Goal: Task Accomplishment & Management: Use online tool/utility

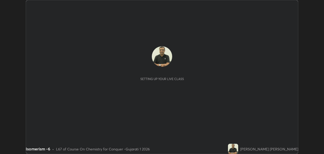
scroll to position [154, 324]
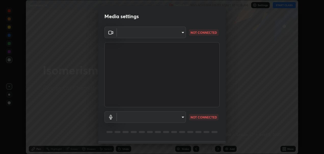
type input "2d2e2489656aed81fa1717d56b5087f64160cedd5dfe9d71df32aea02503d73d"
type input "a95a90ee6d6f877d55e4c92cb4d3098e1481e51262209446e213ed0ce42662d9"
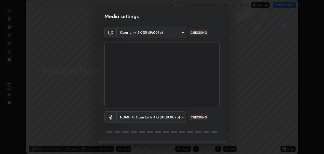
scroll to position [14, 0]
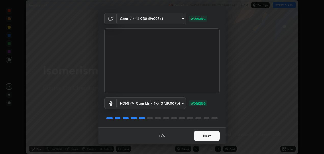
click at [206, 135] on button "Next" at bounding box center [207, 135] width 26 height 10
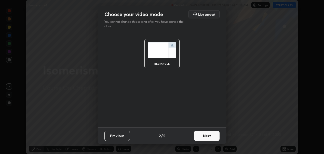
scroll to position [0, 0]
click at [206, 135] on button "Next" at bounding box center [207, 135] width 26 height 10
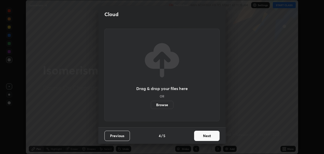
click at [207, 137] on button "Next" at bounding box center [207, 135] width 26 height 10
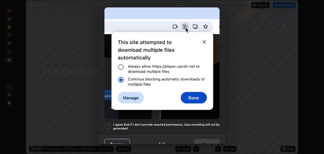
click at [226, 142] on div "Allow automatic downloads Please provide the following download permissions to …" at bounding box center [162, 77] width 324 height 154
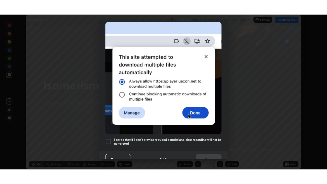
scroll to position [118, 0]
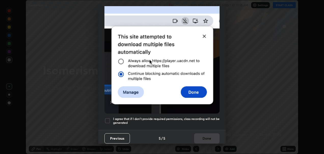
click at [226, 142] on div "Allow automatic downloads Please provide the following download permissions to …" at bounding box center [162, 77] width 324 height 154
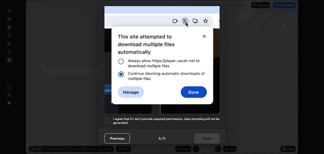
click at [226, 143] on div "Allow automatic downloads Please provide the following download permissions to …" at bounding box center [162, 77] width 324 height 154
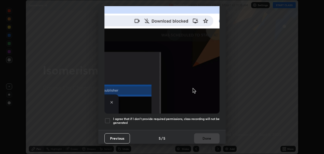
click at [106, 118] on div at bounding box center [108, 120] width 6 height 6
click at [210, 138] on button "Done" at bounding box center [207, 138] width 26 height 10
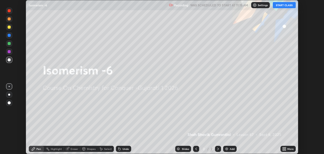
click at [282, 4] on button "START CLASS" at bounding box center [284, 5] width 23 height 6
click at [284, 147] on icon at bounding box center [283, 147] width 1 height 1
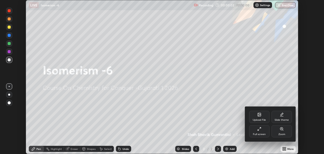
click at [259, 131] on div "Full screen" at bounding box center [259, 131] width 20 height 12
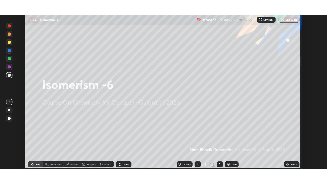
scroll to position [184, 327]
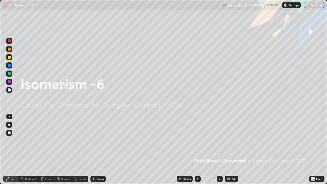
click at [219, 153] on icon at bounding box center [219, 179] width 4 height 4
click at [229, 153] on img at bounding box center [228, 179] width 4 height 4
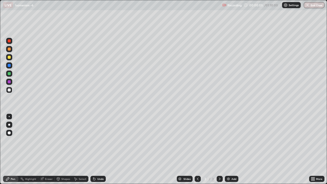
click at [229, 153] on img at bounding box center [228, 179] width 4 height 4
click at [228, 153] on img at bounding box center [228, 179] width 4 height 4
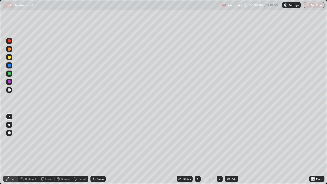
click at [228, 153] on img at bounding box center [228, 179] width 4 height 4
click at [229, 153] on div "Add" at bounding box center [231, 179] width 14 height 6
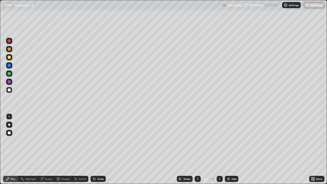
click at [229, 153] on div "Add" at bounding box center [231, 179] width 14 height 6
click at [196, 153] on icon at bounding box center [197, 179] width 4 height 4
click at [197, 153] on icon at bounding box center [197, 179] width 4 height 4
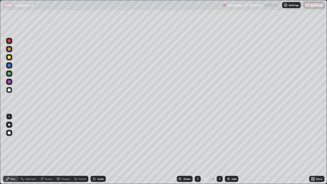
click at [197, 153] on icon at bounding box center [197, 179] width 4 height 4
click at [196, 153] on icon at bounding box center [197, 179] width 4 height 4
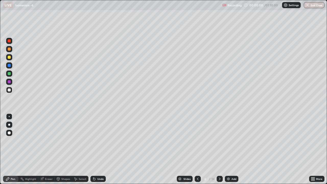
click at [196, 153] on div at bounding box center [197, 179] width 6 height 6
click at [197, 153] on icon at bounding box center [197, 179] width 4 height 4
click at [196, 153] on icon at bounding box center [197, 179] width 4 height 4
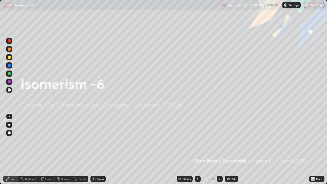
click at [219, 153] on icon at bounding box center [219, 179] width 4 height 4
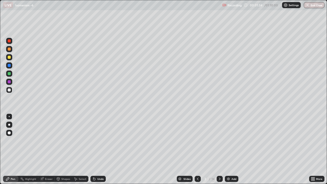
click at [8, 81] on div at bounding box center [9, 81] width 3 height 3
click at [219, 153] on icon at bounding box center [219, 179] width 4 height 4
click at [8, 56] on div at bounding box center [9, 57] width 6 height 6
click at [9, 49] on div at bounding box center [9, 48] width 3 height 3
click at [8, 57] on div at bounding box center [9, 57] width 3 height 3
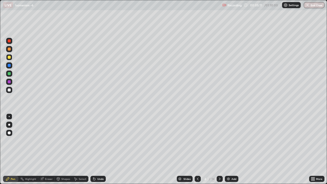
click at [10, 49] on div at bounding box center [9, 48] width 3 height 3
click at [9, 73] on div at bounding box center [9, 73] width 3 height 3
click at [9, 88] on div at bounding box center [9, 90] width 6 height 6
click at [93, 135] on button "Undo" at bounding box center [86, 138] width 15 height 6
click at [219, 153] on icon at bounding box center [220, 178] width 2 height 3
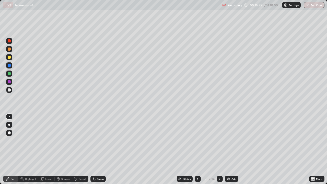
click at [95, 153] on div "Undo" at bounding box center [97, 179] width 15 height 6
click at [97, 153] on div "Undo" at bounding box center [100, 178] width 6 height 3
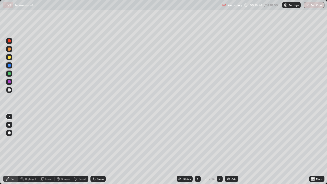
click at [97, 153] on div "Undo" at bounding box center [100, 178] width 6 height 3
click at [197, 153] on icon at bounding box center [198, 178] width 2 height 3
click at [219, 153] on icon at bounding box center [219, 179] width 4 height 4
click at [8, 74] on div at bounding box center [9, 73] width 3 height 3
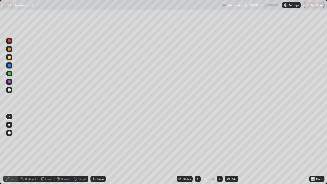
click at [8, 90] on div at bounding box center [9, 89] width 3 height 3
click at [10, 74] on div at bounding box center [9, 73] width 3 height 3
click at [7, 90] on div at bounding box center [9, 90] width 6 height 6
click at [99, 153] on div "Undo" at bounding box center [100, 178] width 6 height 3
click at [8, 72] on div at bounding box center [9, 73] width 3 height 3
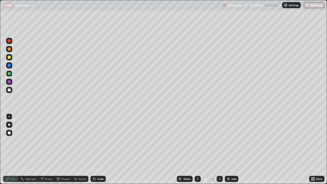
click at [8, 65] on div at bounding box center [9, 65] width 3 height 3
click at [9, 90] on div at bounding box center [9, 89] width 3 height 3
click at [9, 83] on div at bounding box center [9, 82] width 6 height 6
click at [9, 66] on div at bounding box center [9, 65] width 3 height 3
click at [253, 153] on div "Slides 6 / 14 Add" at bounding box center [207, 178] width 203 height 10
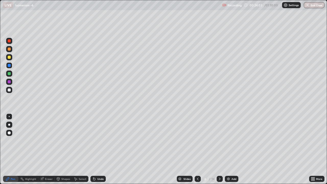
click at [93, 153] on icon at bounding box center [94, 179] width 2 height 2
click at [212, 153] on div "14" at bounding box center [212, 178] width 3 height 5
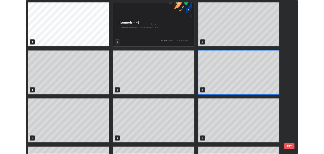
scroll to position [182, 323]
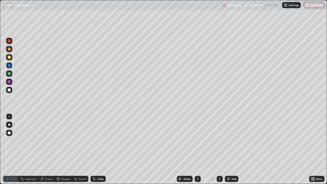
click at [219, 153] on icon at bounding box center [219, 179] width 4 height 4
click at [9, 56] on div at bounding box center [9, 57] width 3 height 3
click at [7, 67] on div at bounding box center [9, 65] width 6 height 6
click at [10, 74] on div at bounding box center [9, 73] width 3 height 3
click at [7, 57] on div at bounding box center [9, 57] width 6 height 6
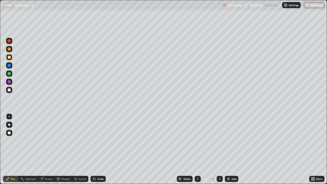
click at [9, 91] on div at bounding box center [9, 89] width 3 height 3
click at [9, 75] on div at bounding box center [9, 73] width 6 height 6
click at [8, 79] on div at bounding box center [9, 82] width 6 height 6
click at [8, 67] on div at bounding box center [9, 65] width 3 height 3
click at [218, 153] on icon at bounding box center [219, 179] width 4 height 4
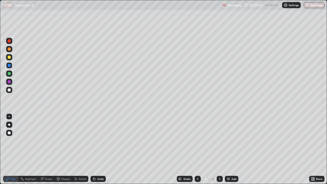
click at [7, 57] on div at bounding box center [9, 57] width 6 height 6
click at [9, 90] on div at bounding box center [9, 89] width 3 height 3
click at [218, 153] on icon at bounding box center [219, 179] width 4 height 4
click at [9, 66] on div at bounding box center [9, 65] width 3 height 3
click at [9, 89] on div at bounding box center [9, 89] width 3 height 3
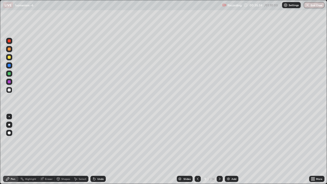
click at [8, 73] on div at bounding box center [9, 73] width 3 height 3
click at [8, 57] on div at bounding box center [9, 57] width 3 height 3
click at [8, 74] on div at bounding box center [9, 73] width 3 height 3
click at [98, 153] on div "Undo" at bounding box center [100, 178] width 6 height 3
click at [96, 153] on div "Undo" at bounding box center [97, 179] width 15 height 6
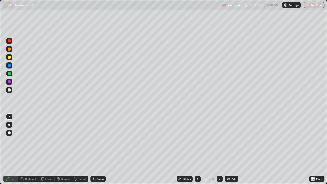
click at [93, 153] on icon at bounding box center [94, 179] width 2 height 2
click at [93, 153] on icon at bounding box center [93, 177] width 1 height 1
click at [219, 153] on icon at bounding box center [219, 179] width 4 height 4
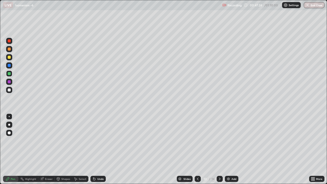
click at [93, 153] on icon at bounding box center [93, 177] width 1 height 1
click at [95, 153] on div "Undo" at bounding box center [97, 179] width 15 height 6
click at [97, 153] on div "Undo" at bounding box center [100, 178] width 6 height 3
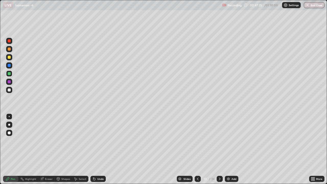
click at [97, 153] on div "Undo" at bounding box center [97, 179] width 15 height 6
click at [8, 91] on div at bounding box center [9, 89] width 3 height 3
click at [8, 74] on div at bounding box center [9, 73] width 3 height 3
click at [10, 56] on div at bounding box center [9, 57] width 3 height 3
click at [9, 66] on div at bounding box center [9, 65] width 3 height 3
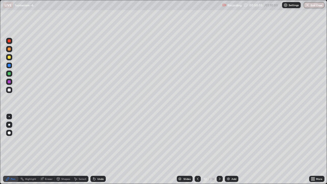
click at [8, 75] on div at bounding box center [9, 73] width 3 height 3
click at [8, 58] on div at bounding box center [9, 57] width 6 height 6
click at [7, 87] on div at bounding box center [9, 90] width 6 height 8
click at [219, 153] on icon at bounding box center [219, 179] width 4 height 4
click at [197, 153] on icon at bounding box center [197, 179] width 4 height 4
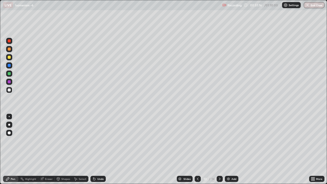
click at [219, 153] on icon at bounding box center [219, 179] width 4 height 4
click at [9, 82] on div at bounding box center [9, 81] width 3 height 3
click at [99, 153] on div "Undo" at bounding box center [100, 178] width 6 height 3
click at [97, 153] on div "Undo" at bounding box center [100, 178] width 6 height 3
click at [94, 153] on icon at bounding box center [94, 179] width 4 height 4
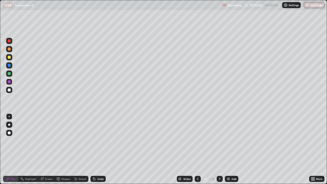
click at [93, 153] on icon at bounding box center [93, 177] width 1 height 1
click at [10, 74] on div at bounding box center [9, 73] width 3 height 3
click at [10, 49] on div at bounding box center [9, 48] width 3 height 3
click at [219, 153] on icon at bounding box center [219, 179] width 4 height 4
click at [9, 91] on div at bounding box center [9, 89] width 3 height 3
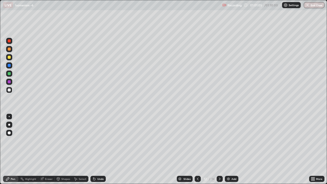
click at [9, 59] on div at bounding box center [9, 57] width 6 height 6
click at [8, 58] on div at bounding box center [9, 57] width 3 height 3
click at [219, 153] on icon at bounding box center [220, 178] width 2 height 3
click at [9, 73] on div at bounding box center [9, 73] width 3 height 3
click at [8, 89] on div at bounding box center [9, 89] width 3 height 3
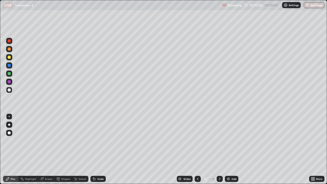
click at [8, 82] on div at bounding box center [9, 81] width 3 height 3
click at [312, 5] on button "End Class" at bounding box center [313, 5] width 21 height 6
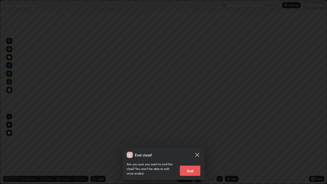
click at [191, 153] on button "End" at bounding box center [190, 170] width 20 height 10
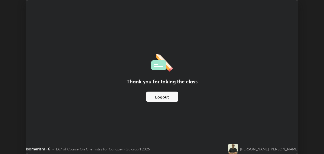
scroll to position [25357, 25186]
